Goal: Information Seeking & Learning: Learn about a topic

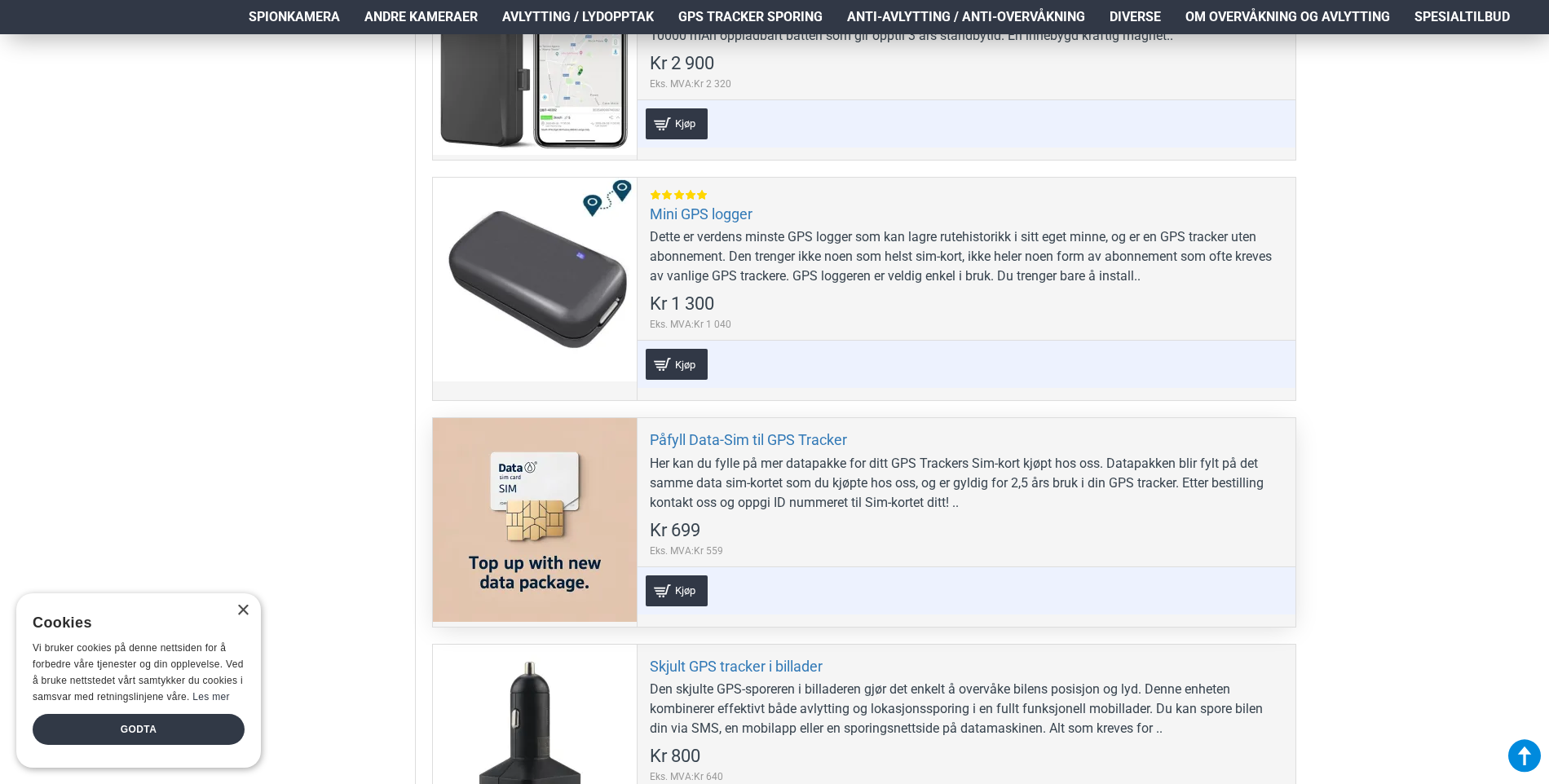
scroll to position [1060, 0]
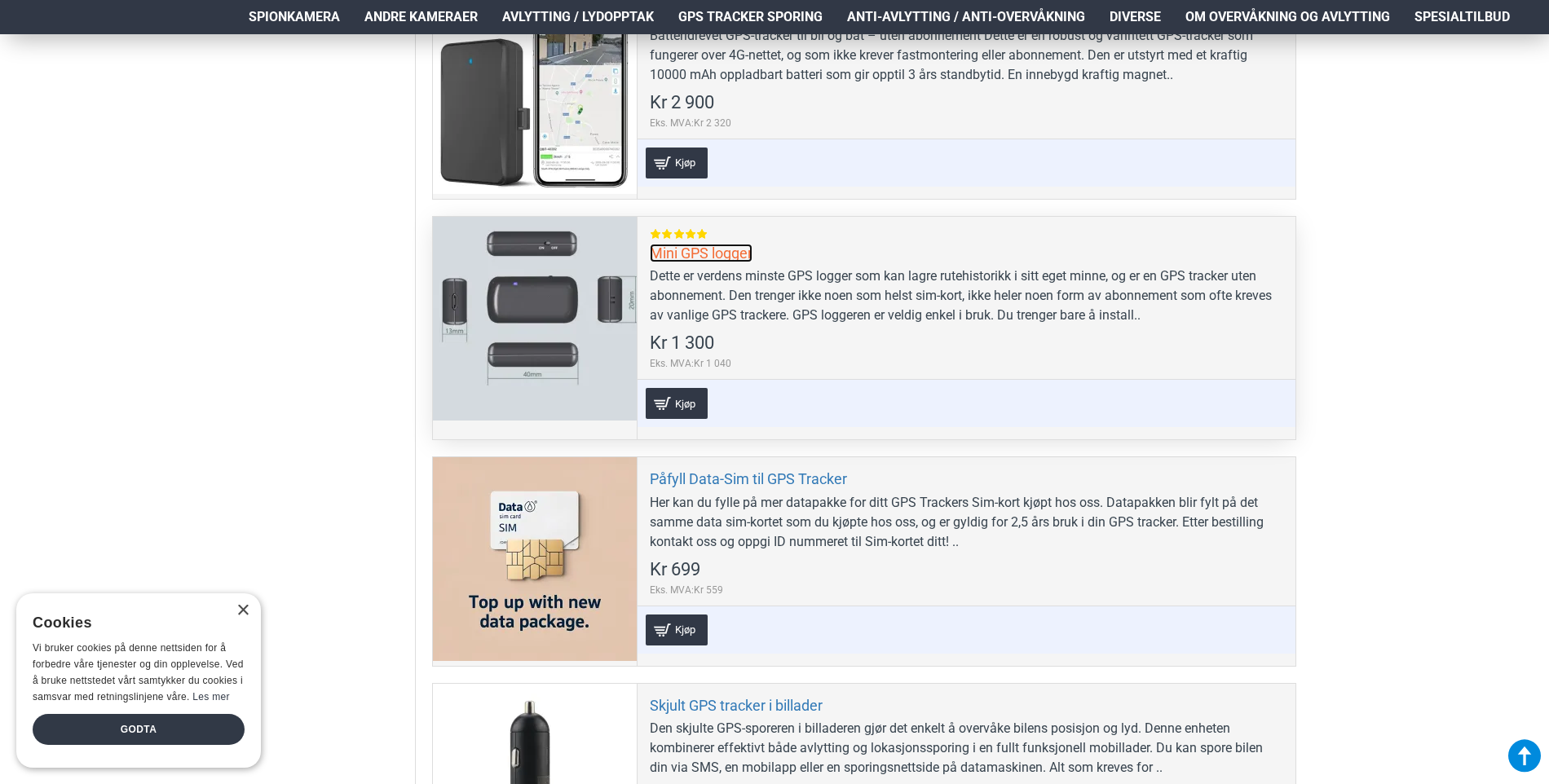
click at [707, 256] on link "Mini GPS logger" at bounding box center [701, 253] width 103 height 18
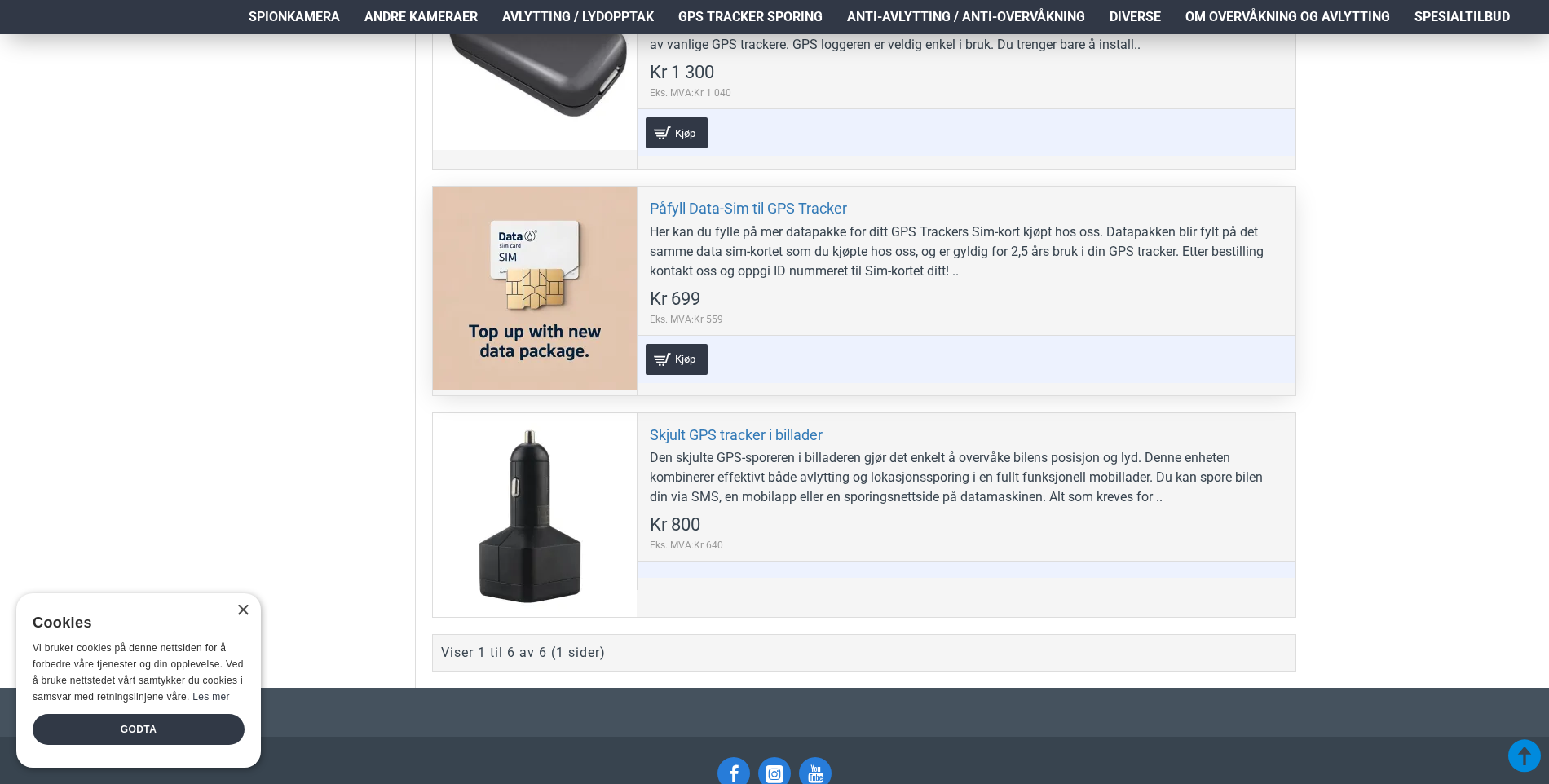
scroll to position [1386, 0]
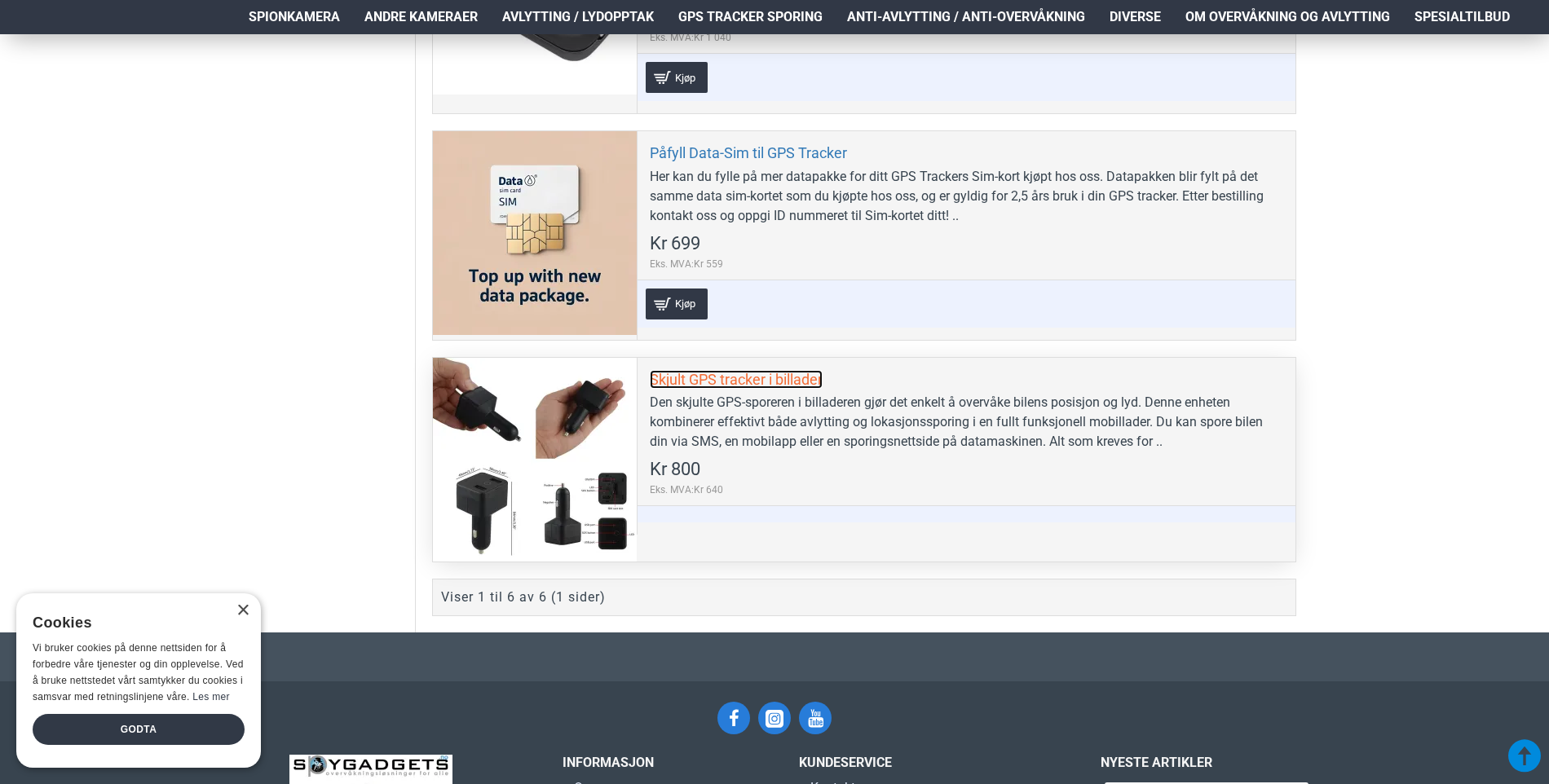
click at [692, 370] on link "Skjult GPS tracker i billader" at bounding box center [736, 380] width 173 height 18
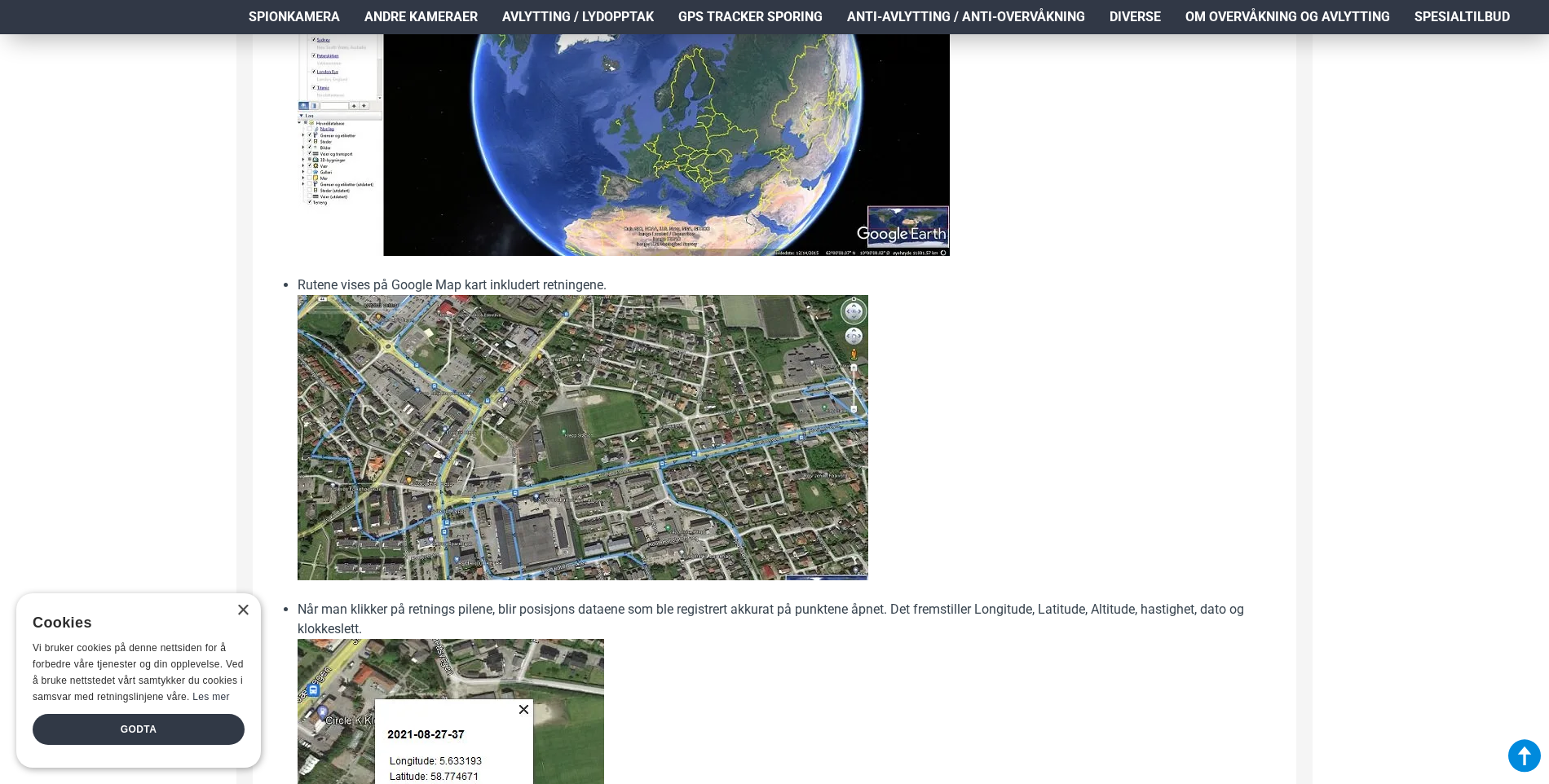
scroll to position [1874, 0]
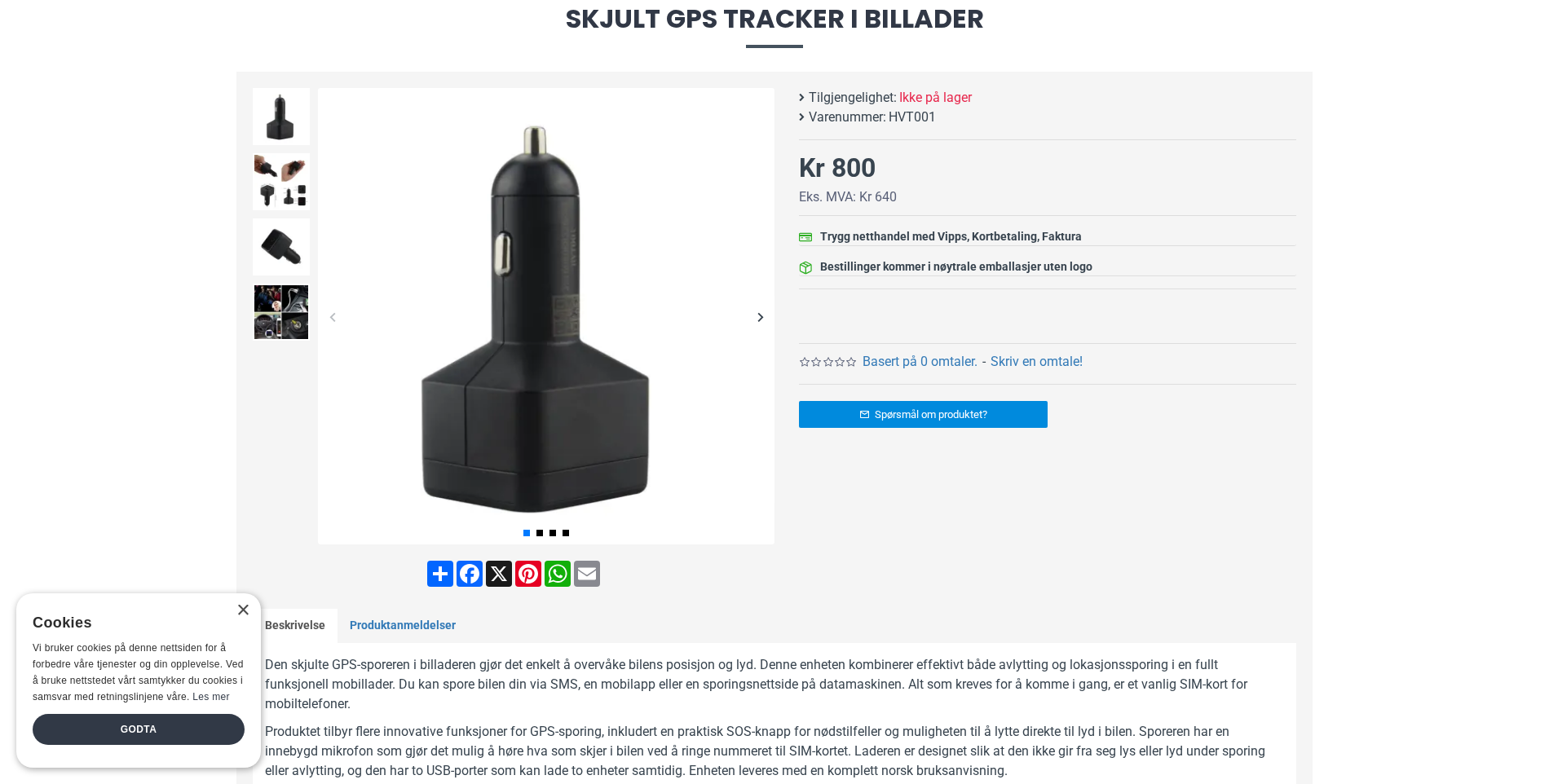
scroll to position [163, 0]
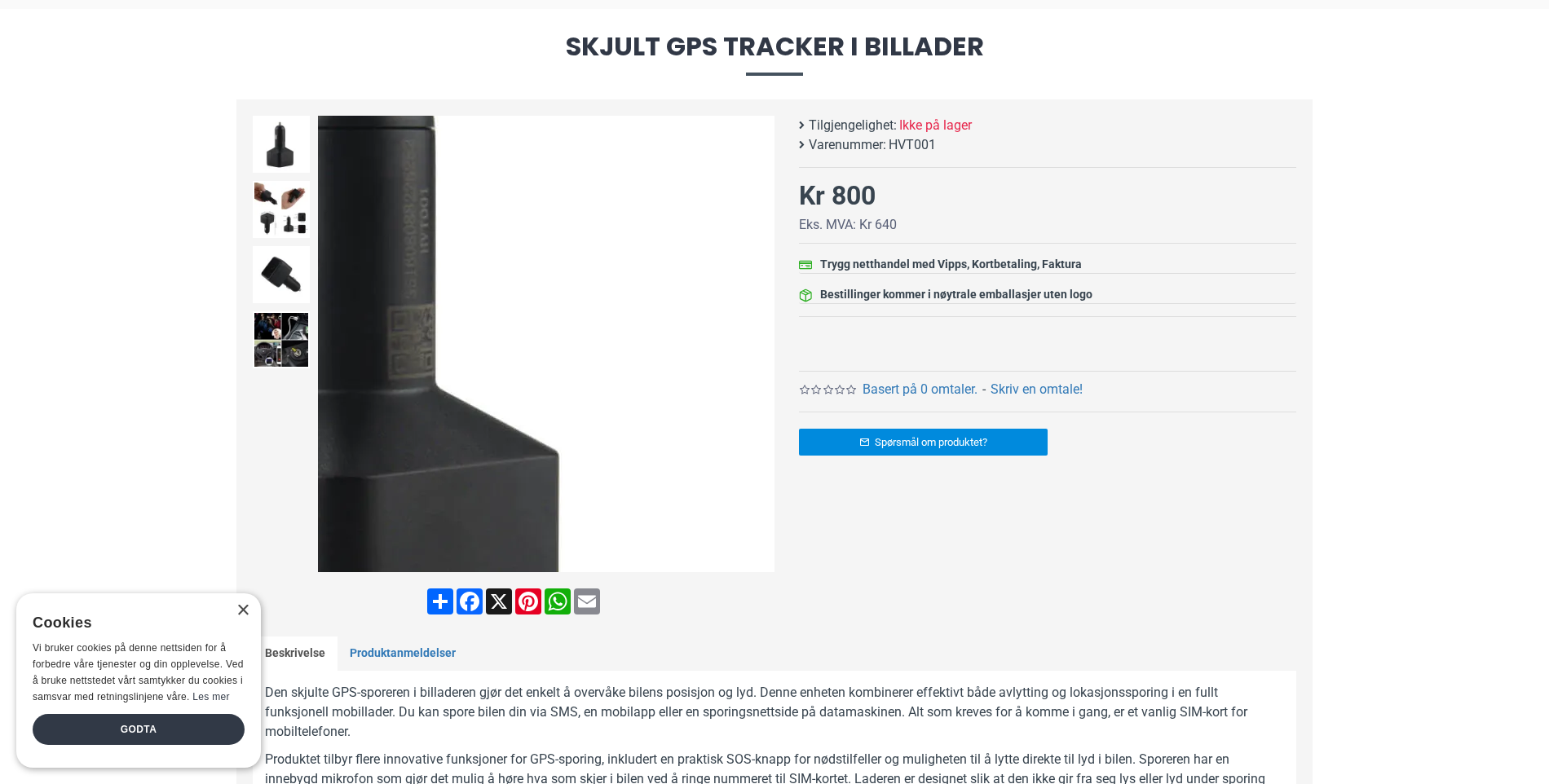
click at [763, 346] on div "Next slide" at bounding box center [759, 344] width 28 height 28
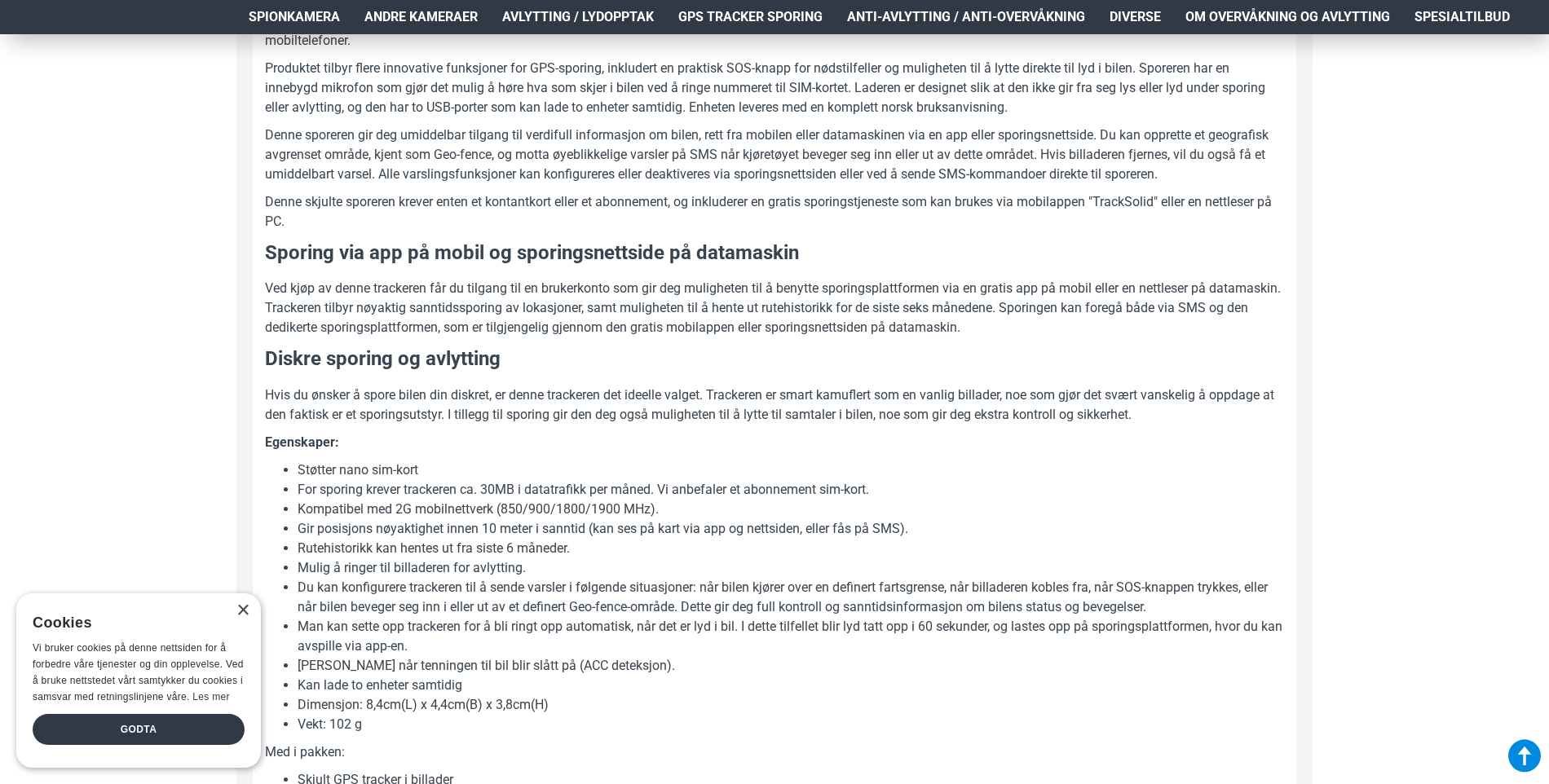
scroll to position [815, 0]
